Goal: Task Accomplishment & Management: Complete application form

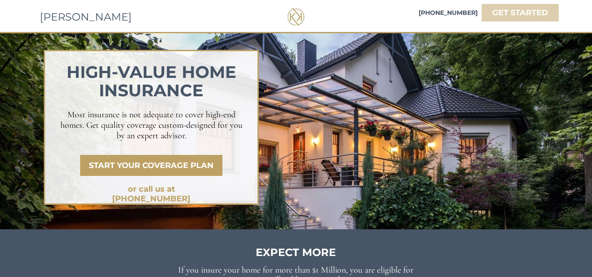
click at [528, 14] on strong "GET STARTED" at bounding box center [520, 13] width 56 height 10
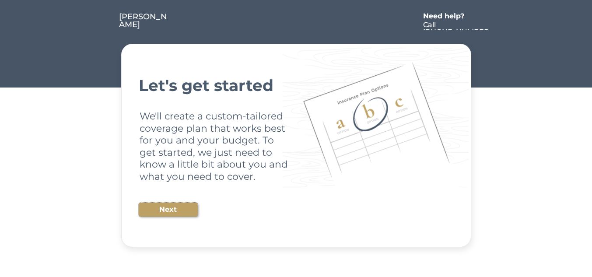
click at [172, 207] on button "Next" at bounding box center [168, 210] width 59 height 14
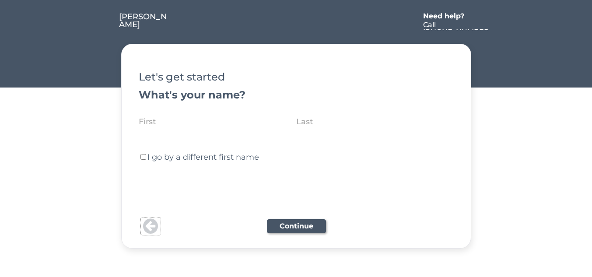
click at [147, 224] on button at bounding box center [151, 226] width 20 height 18
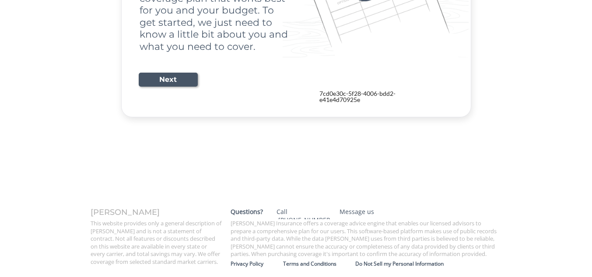
scroll to position [60, 0]
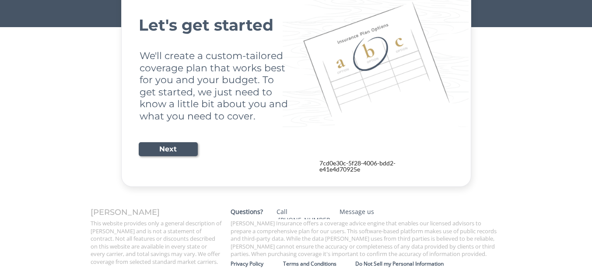
click at [539, 168] on div "KELLY KLEE Need help? Call 844-885-1600 Let's get started We'll create a custom…" at bounding box center [296, 64] width 592 height 248
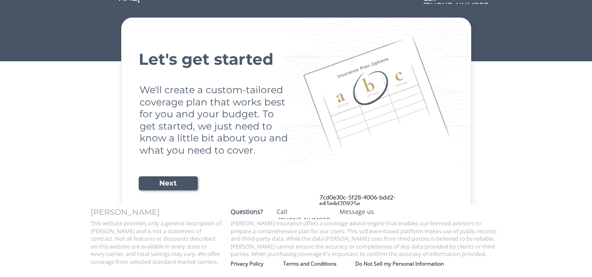
scroll to position [0, 0]
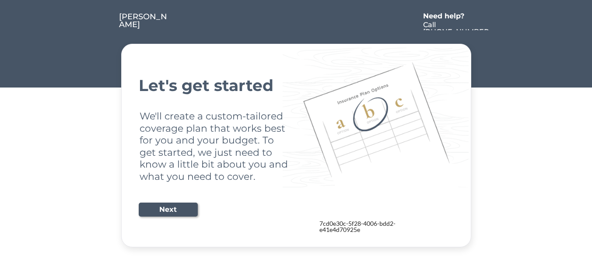
click at [140, 14] on div "[PERSON_NAME]" at bounding box center [144, 21] width 50 height 16
